Goal: Information Seeking & Learning: Learn about a topic

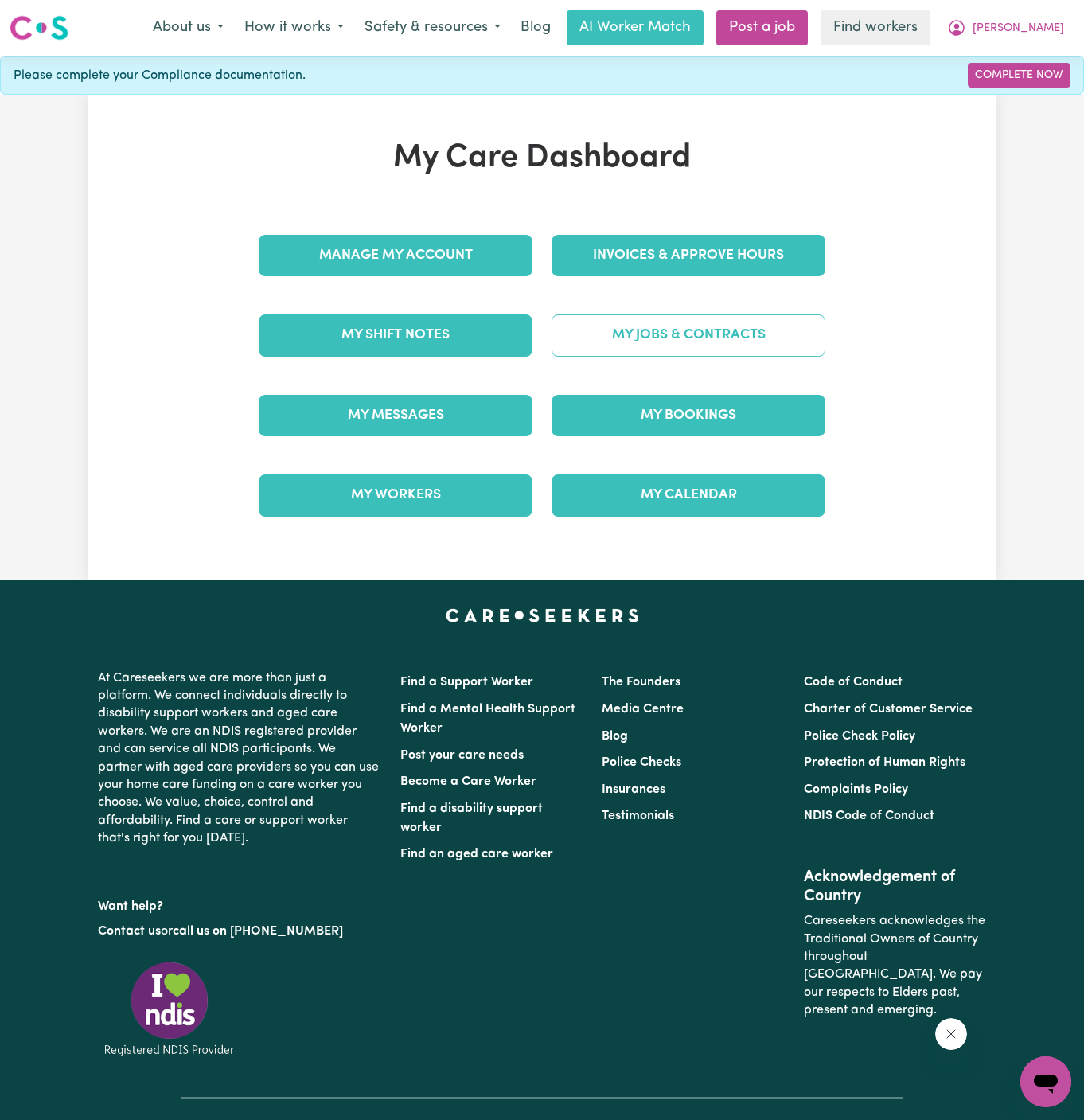
click at [713, 327] on link "My Jobs & Contracts" at bounding box center [688, 334] width 274 height 41
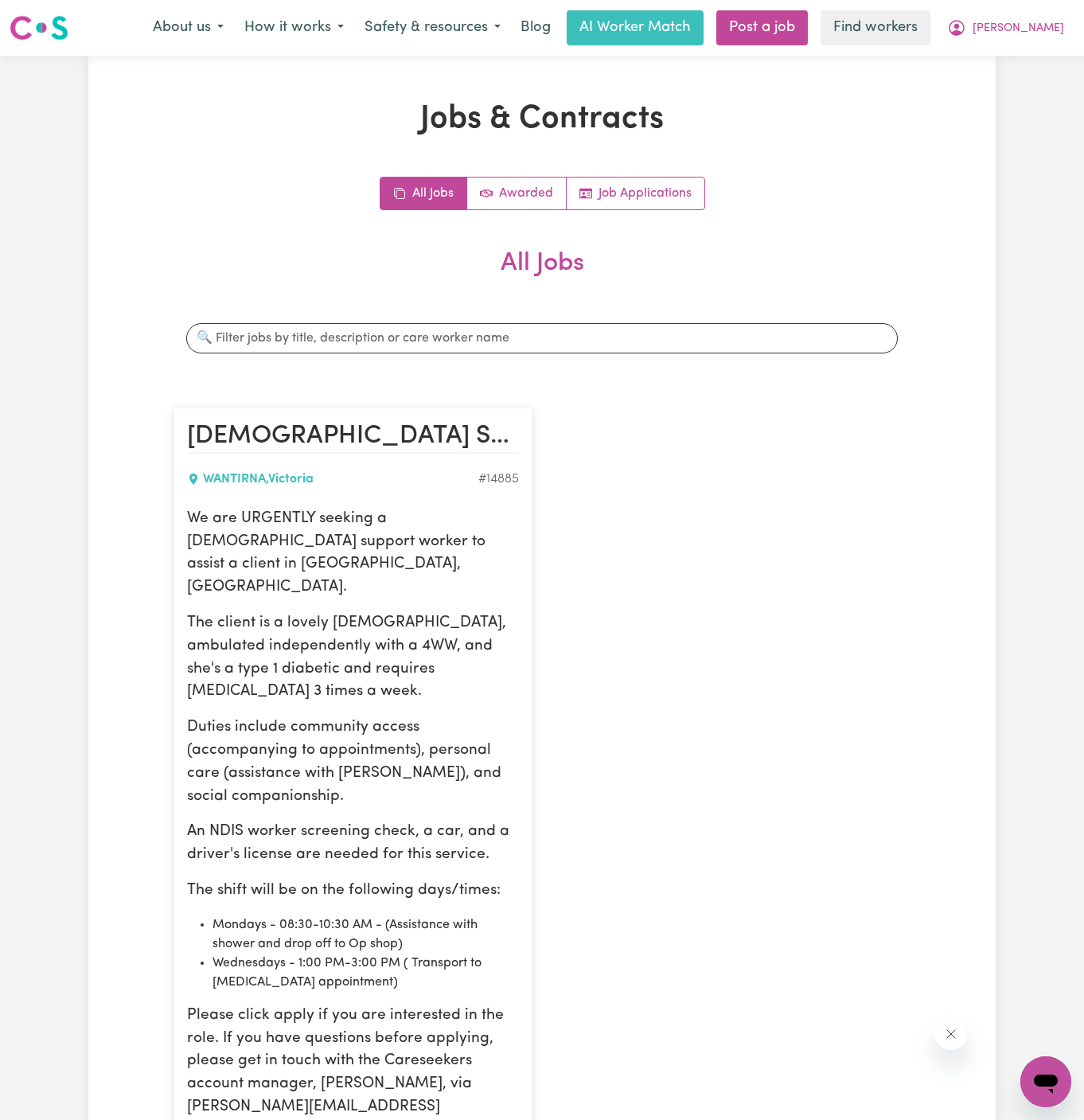
click at [723, 185] on div "All Jobs Awarded Job Applications" at bounding box center [542, 193] width 737 height 34
click at [688, 185] on link "Job Applications" at bounding box center [635, 193] width 137 height 32
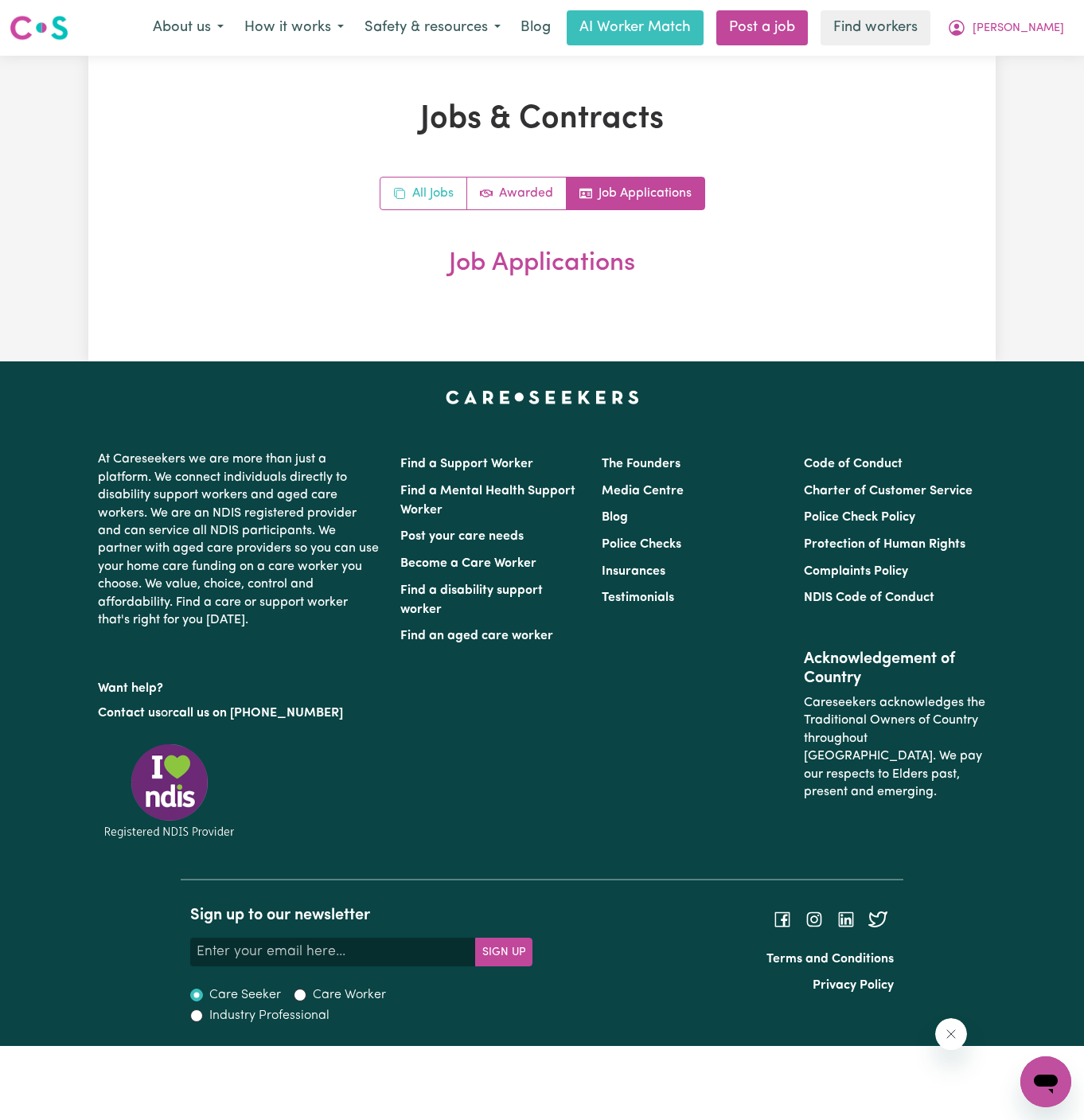
click at [455, 188] on link "All Jobs" at bounding box center [424, 193] width 87 height 32
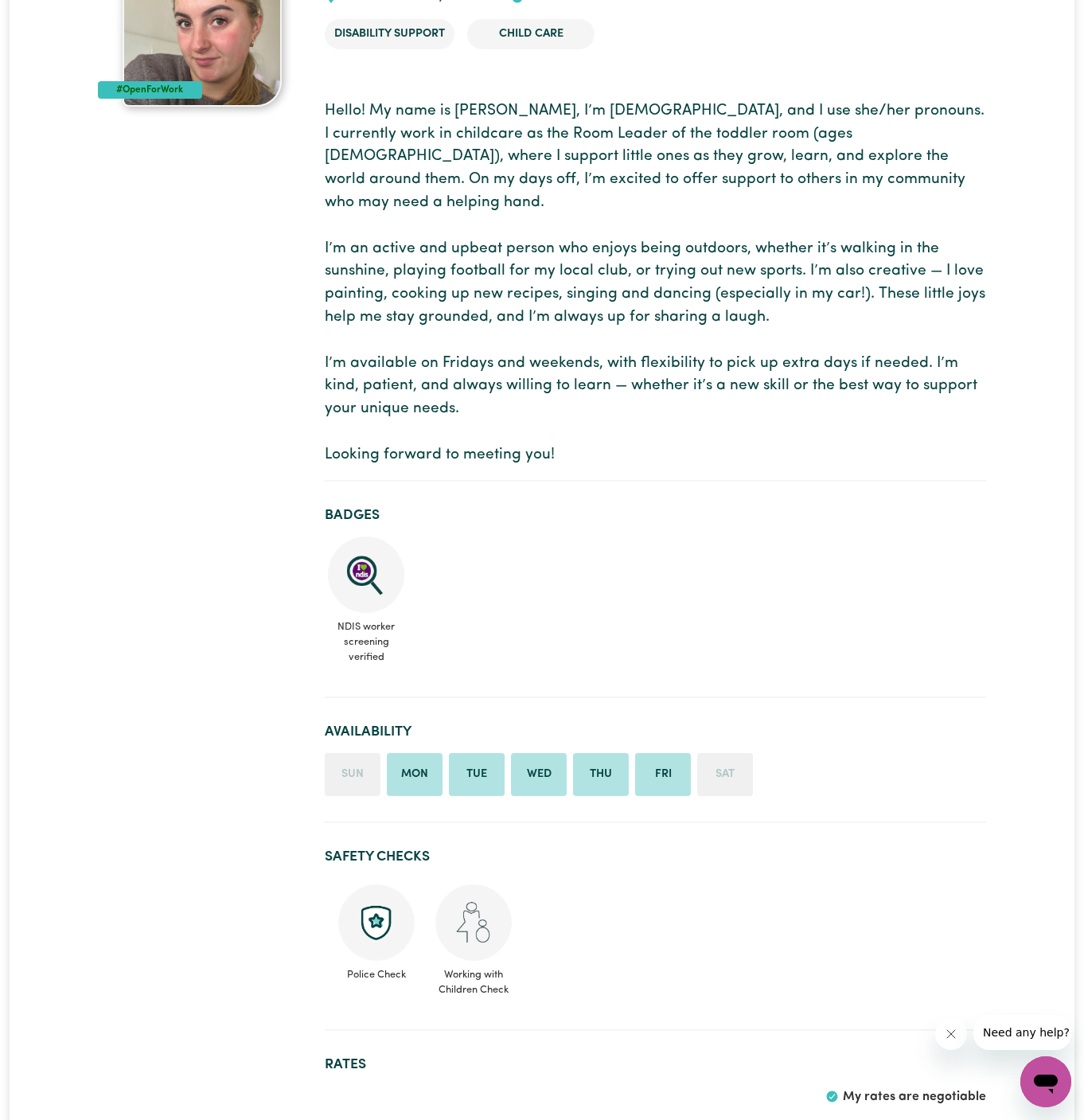
scroll to position [342, 0]
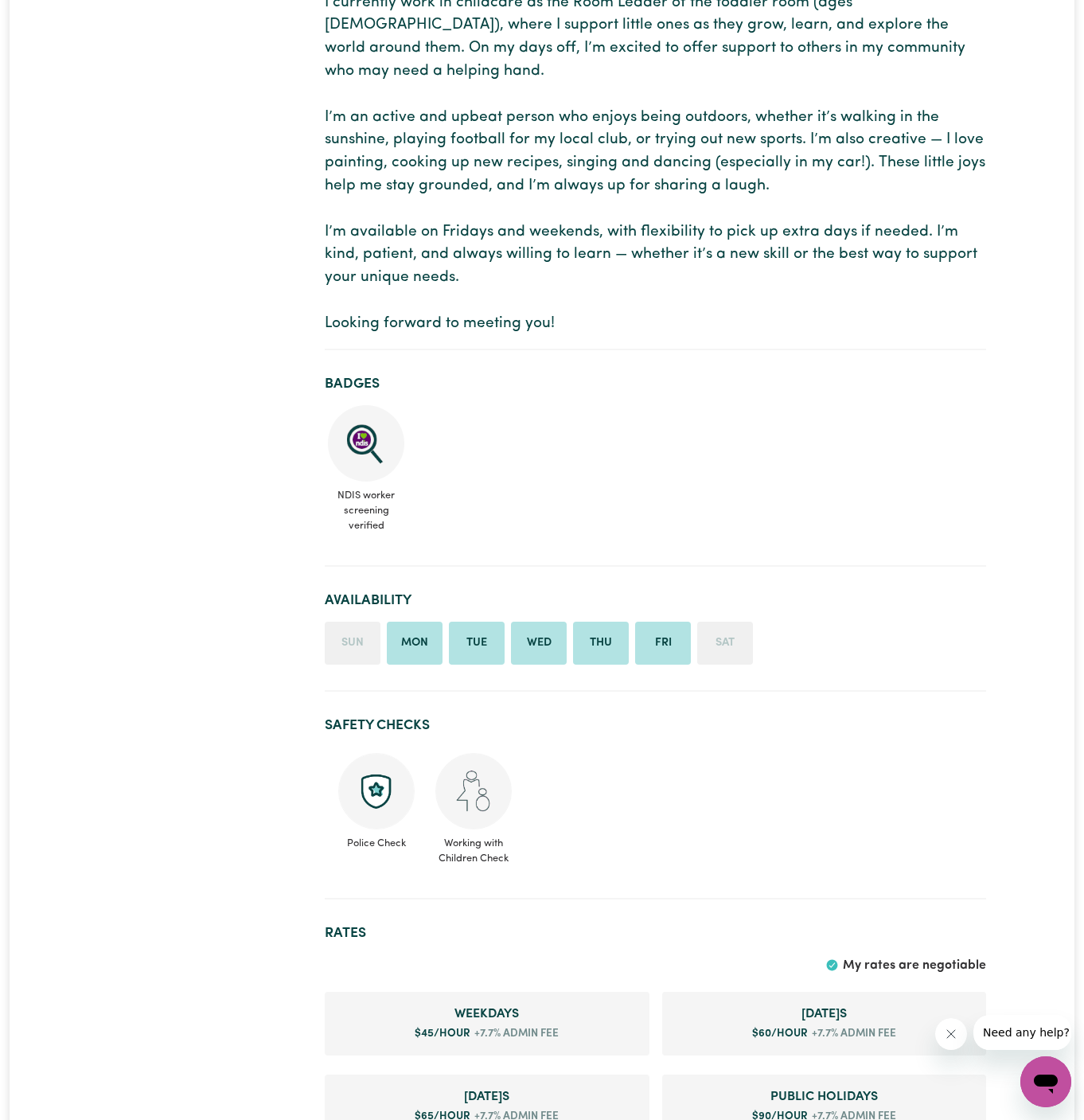
click at [742, 526] on section "Badges NDIS worker screening verified" at bounding box center [656, 465] width 662 height 204
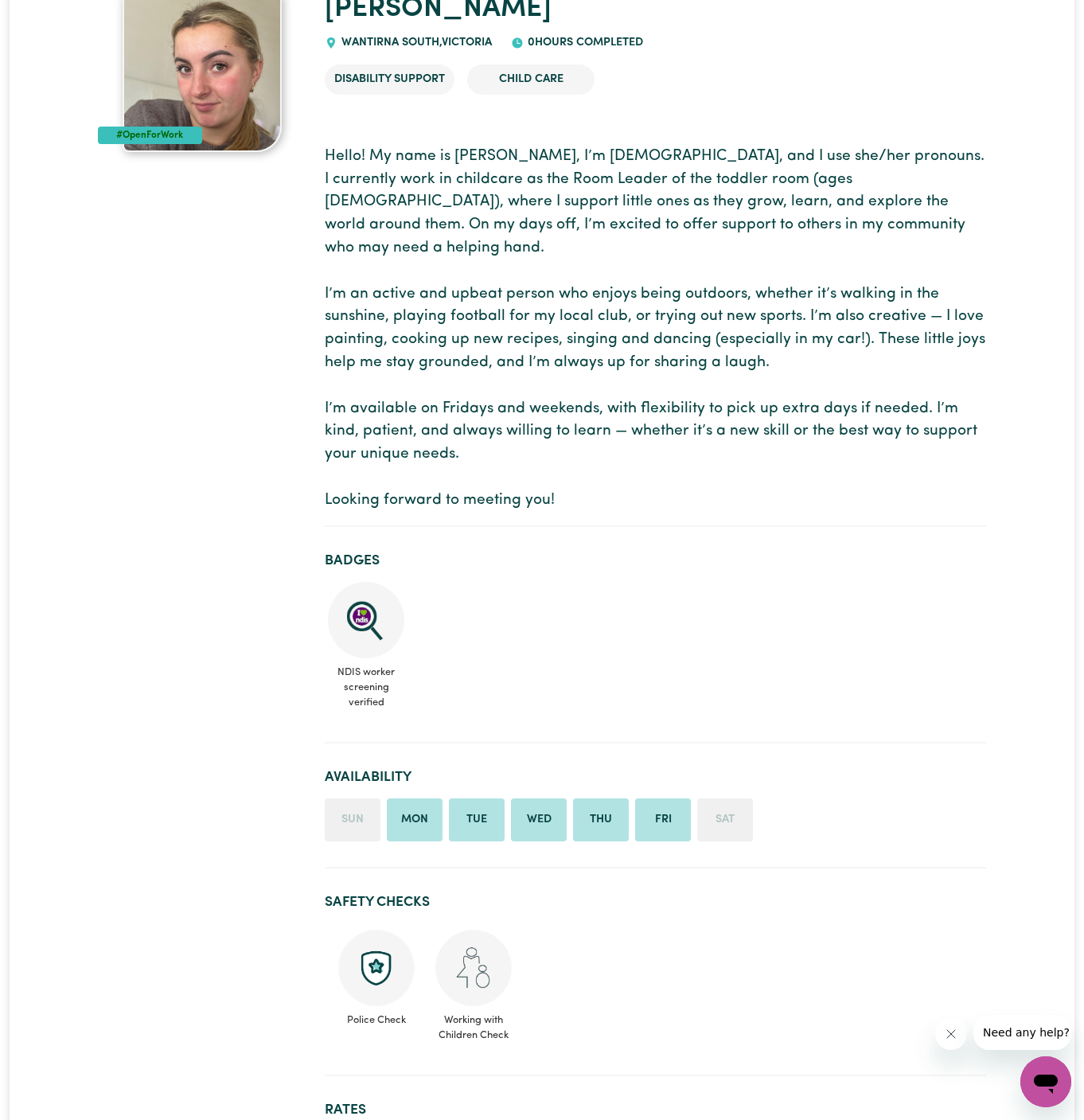
scroll to position [0, 0]
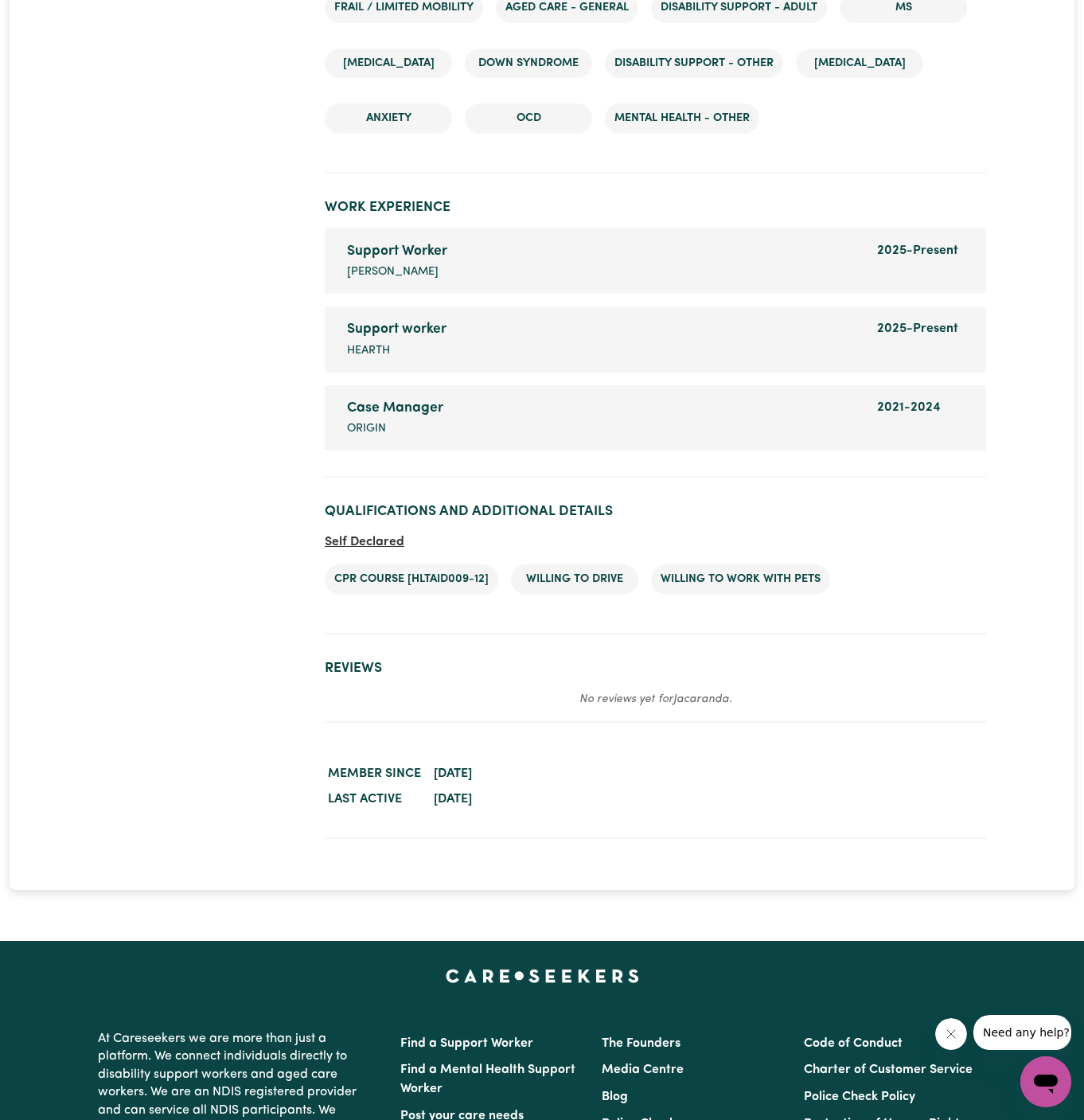
scroll to position [2272, 0]
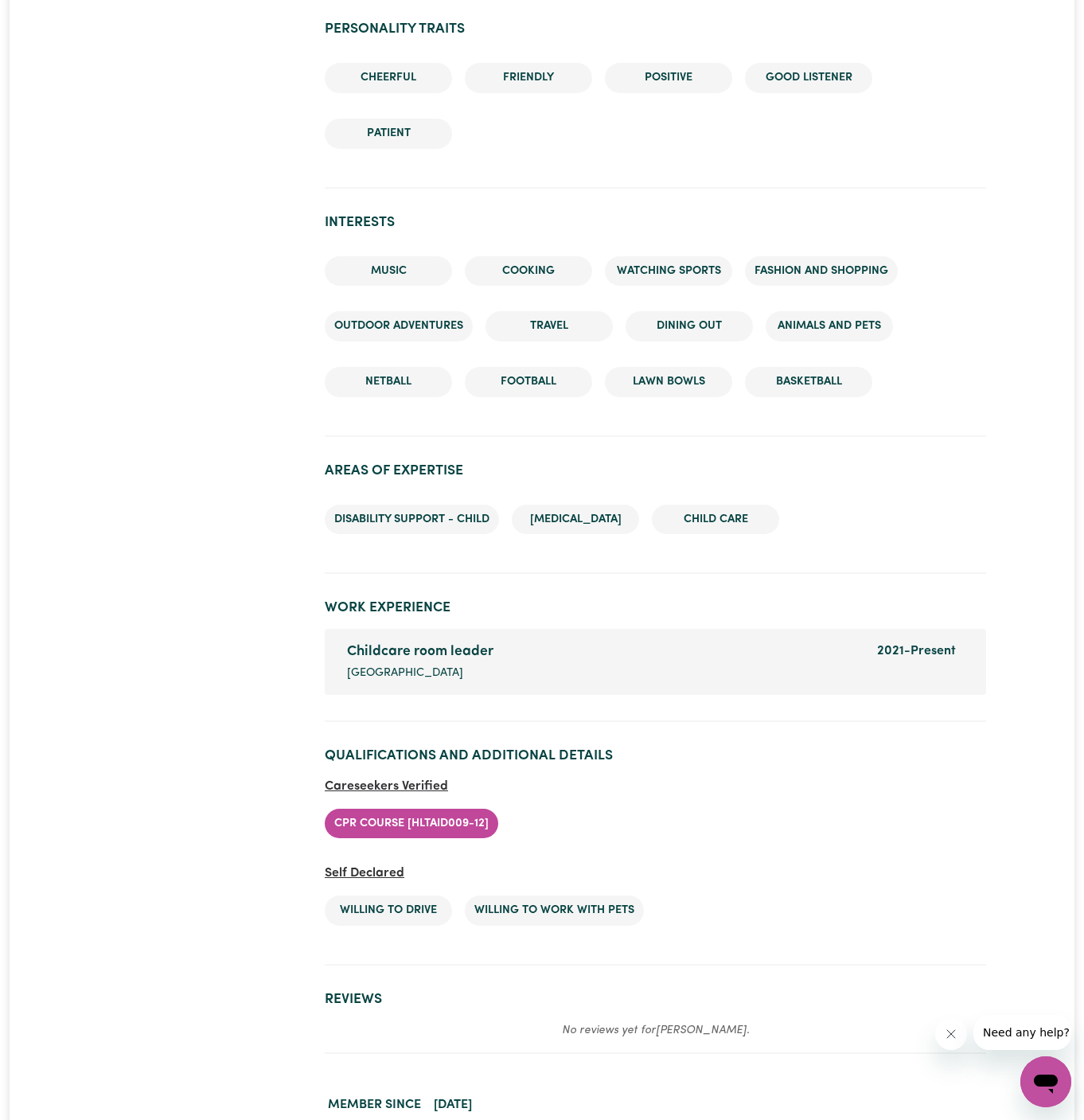
scroll to position [2267, 0]
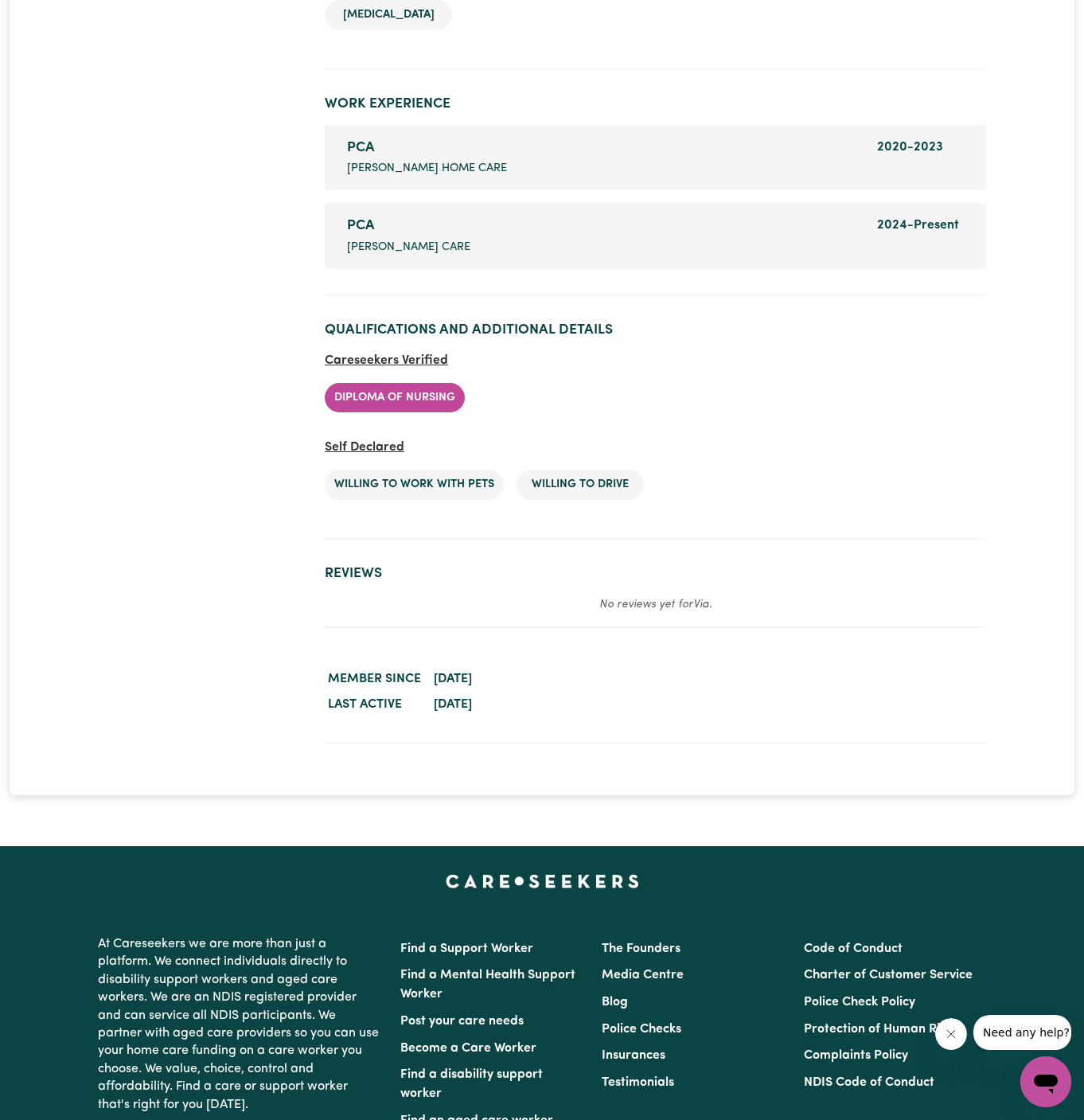
scroll to position [2321, 0]
